Goal: Check status

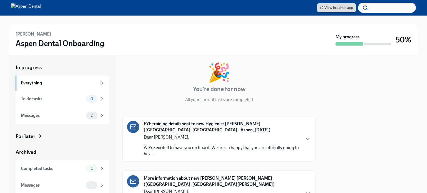
scroll to position [55, 0]
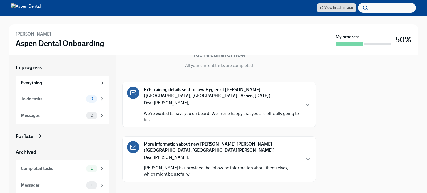
click at [225, 102] on p "Dear [PERSON_NAME]," at bounding box center [222, 103] width 156 height 6
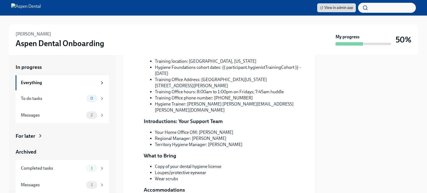
scroll to position [155, 0]
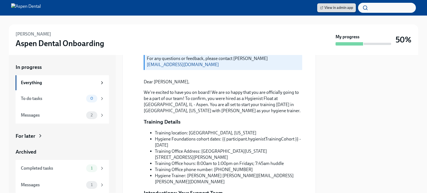
click at [336, 8] on span "View in admin app" at bounding box center [336, 8] width 33 height 6
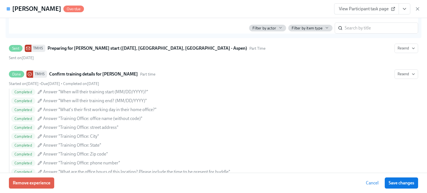
scroll to position [306, 0]
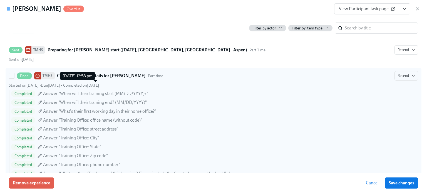
click at [99, 85] on span "Completed on August 12th" at bounding box center [81, 85] width 36 height 5
click at [14, 78] on input "Done TMHS Confirm training details for Amy Nowak Part time Resend Started on Ju…" at bounding box center [11, 75] width 5 height 5
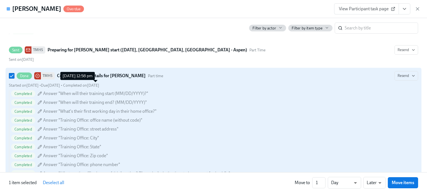
click at [99, 85] on span "Completed on August 12th" at bounding box center [81, 85] width 36 height 5
click at [14, 78] on input "Done TMHS Confirm training details for Amy Nowak Part time Resend Started on Ju…" at bounding box center [11, 75] width 5 height 5
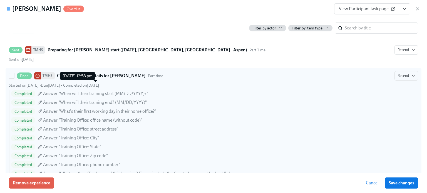
click at [99, 85] on span "Completed on August 12th" at bounding box center [81, 85] width 36 height 5
click at [14, 78] on input "Done TMHS Confirm training details for Amy Nowak Part time Resend Started on Ju…" at bounding box center [11, 75] width 5 height 5
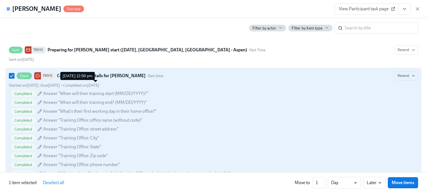
click at [99, 85] on span "Completed on August 12th" at bounding box center [81, 85] width 36 height 5
click at [14, 78] on input "Done TMHS Confirm training details for Amy Nowak Part time Resend Started on Ju…" at bounding box center [11, 75] width 5 height 5
checkbox input "false"
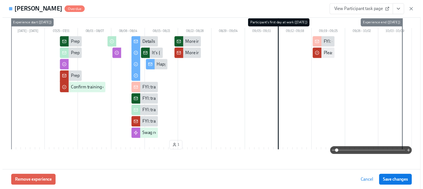
scroll to position [0, 0]
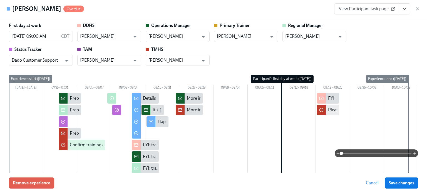
drag, startPoint x: 418, startPoint y: 9, endPoint x: 311, endPoint y: 13, distance: 107.7
click at [418, 9] on icon "button" at bounding box center [417, 9] width 3 height 3
